Goal: Task Accomplishment & Management: Manage account settings

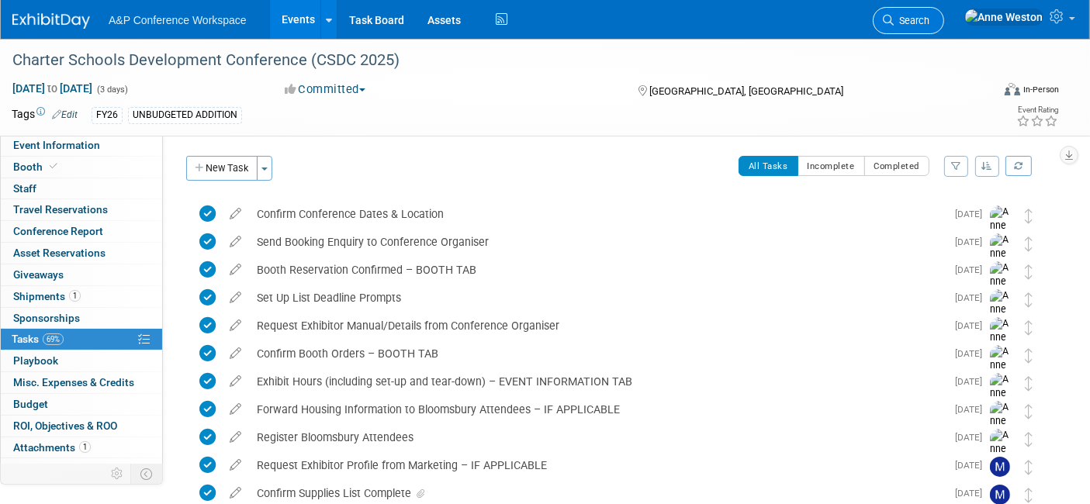
click at [944, 13] on link "Search" at bounding box center [908, 20] width 71 height 27
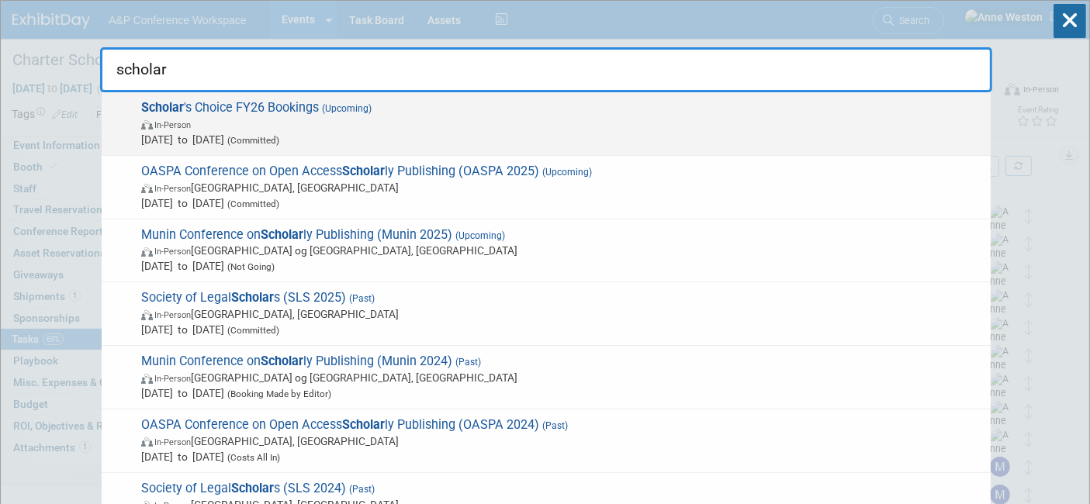
type input "scholar"
click at [161, 123] on span "In-Person" at bounding box center [172, 125] width 36 height 10
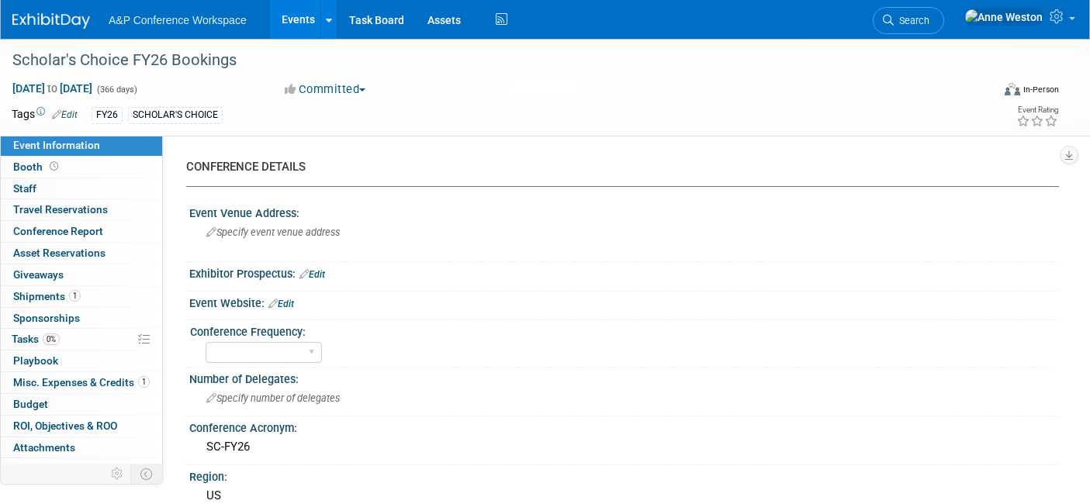
select select "Level 3"
select select "3rd Party / Bookseller"
click at [55, 163] on icon at bounding box center [54, 166] width 9 height 9
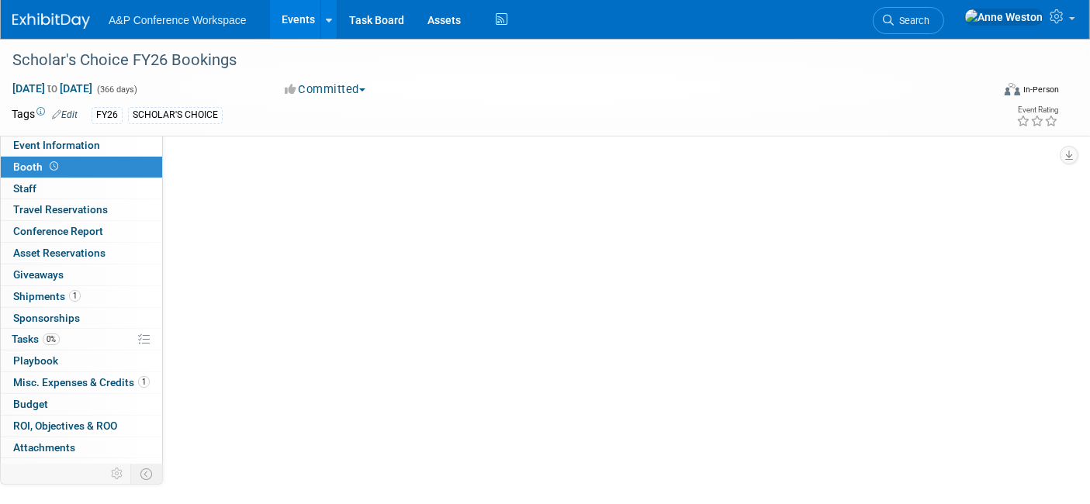
select select "COBA"
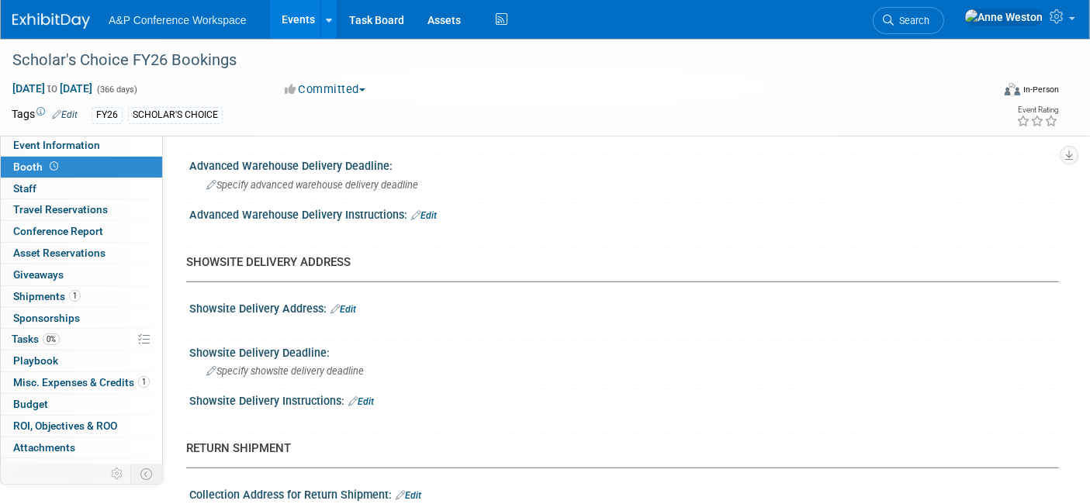
scroll to position [948, 0]
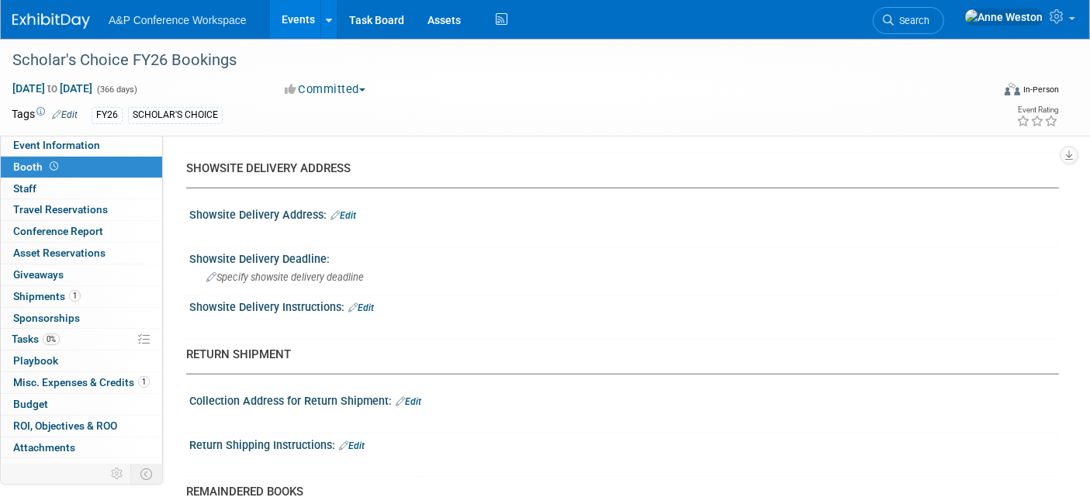
click at [341, 210] on link "Edit" at bounding box center [344, 215] width 26 height 11
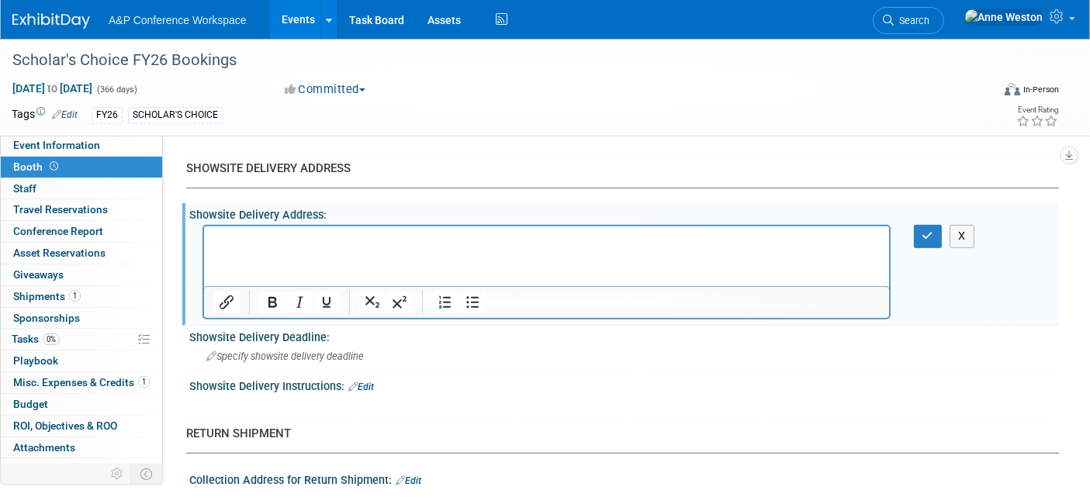
scroll to position [0, 0]
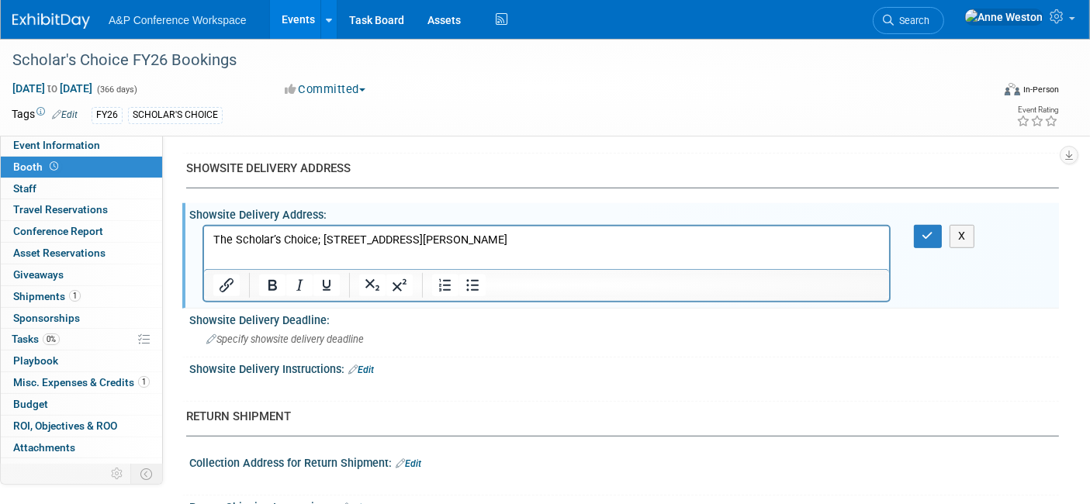
click at [320, 241] on p "The Scholar’s Choice; 6300 W. Port Bay Road; Suite 101; Wolcott, NY 1" at bounding box center [546, 241] width 667 height 16
click at [337, 240] on p "The Scholar’s Choice;" at bounding box center [546, 241] width 667 height 16
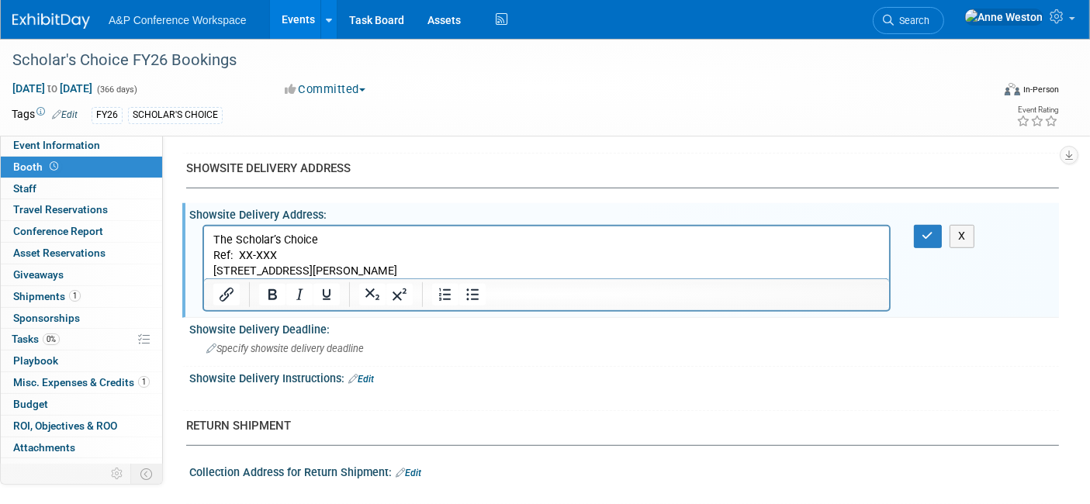
click at [328, 270] on p "6300 W. Port Bay Road; Suite 101; Wolcott, NY 1" at bounding box center [546, 272] width 667 height 16
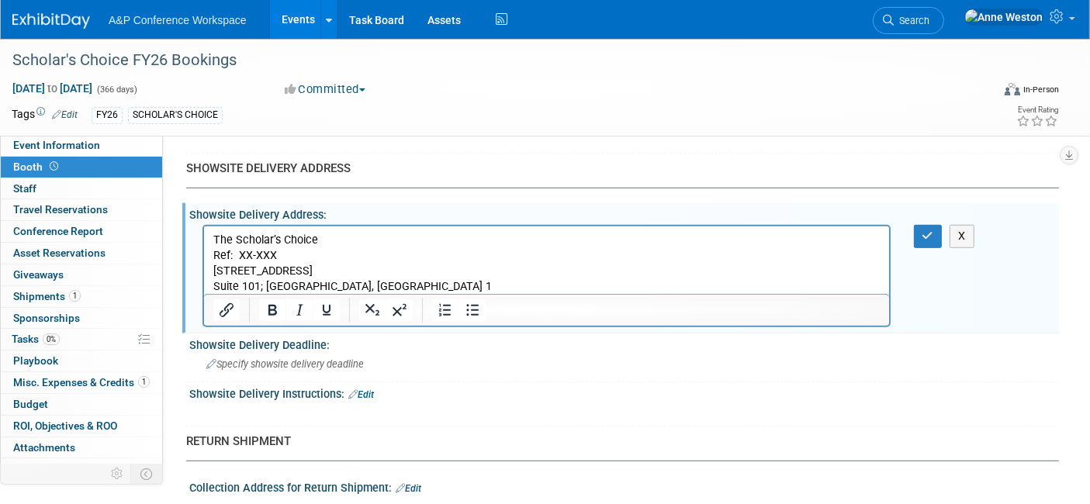
drag, startPoint x: 263, startPoint y: 287, endPoint x: 275, endPoint y: 292, distance: 13.3
click at [265, 288] on p "Suite 101; Wolcott, NY 1" at bounding box center [546, 287] width 667 height 16
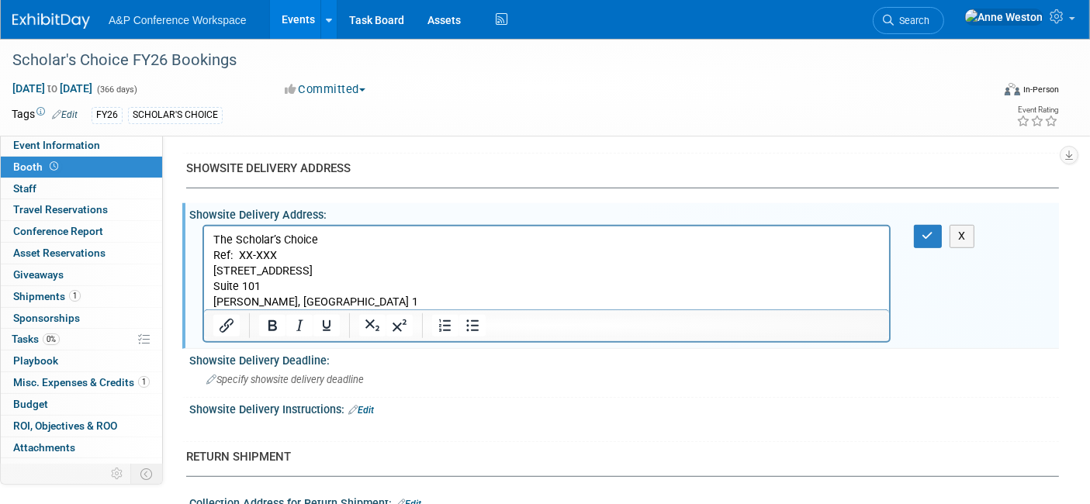
drag, startPoint x: 254, startPoint y: 301, endPoint x: 291, endPoint y: 307, distance: 37.0
click at [255, 301] on p "Wolcott, NY 1" at bounding box center [546, 303] width 667 height 16
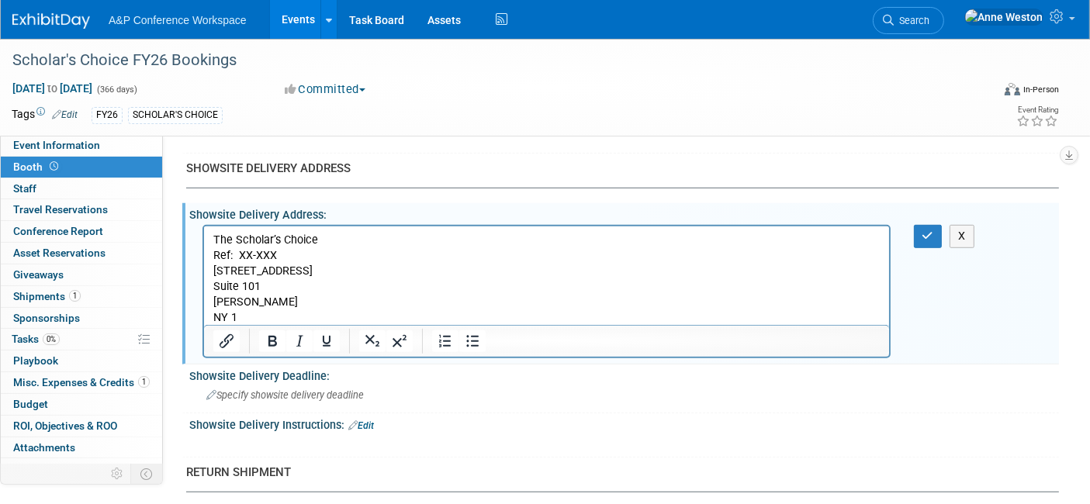
click at [238, 316] on p "NY 1" at bounding box center [546, 318] width 667 height 16
click at [922, 230] on icon "button" at bounding box center [928, 235] width 12 height 11
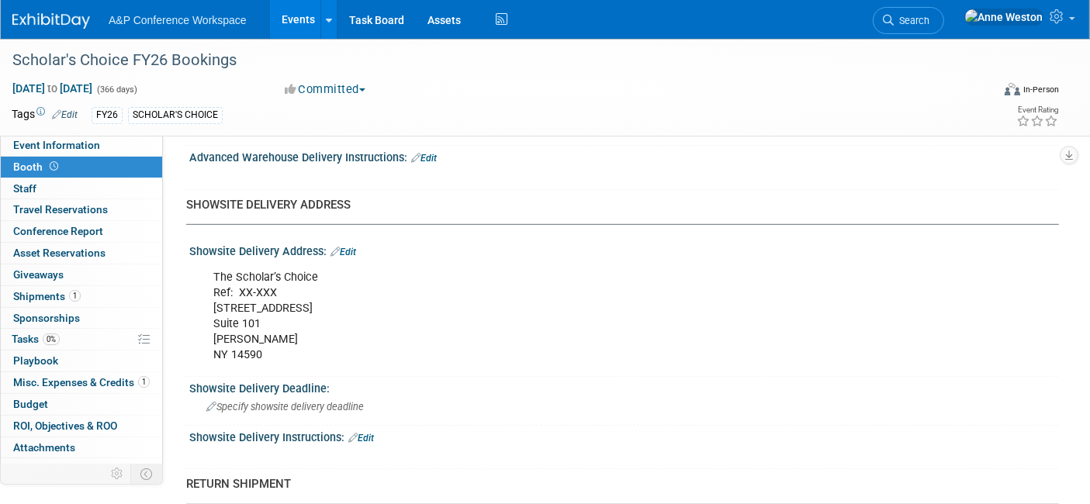
scroll to position [948, 0]
